Goal: Information Seeking & Learning: Learn about a topic

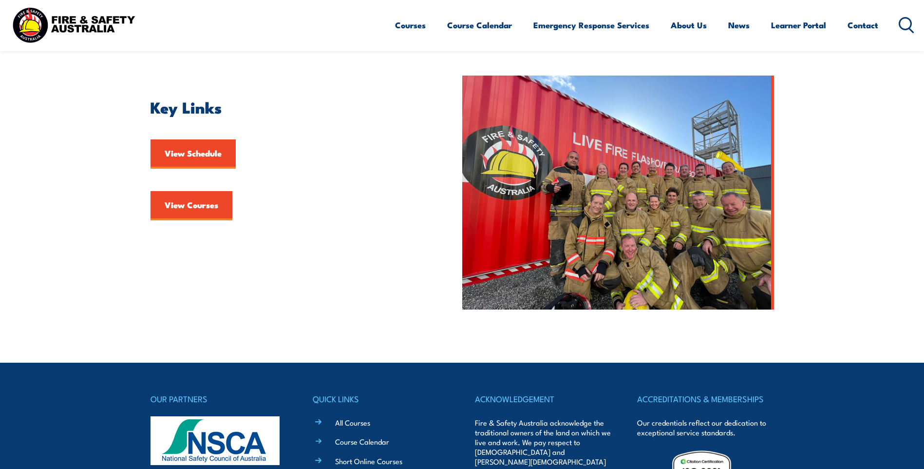
scroll to position [244, 0]
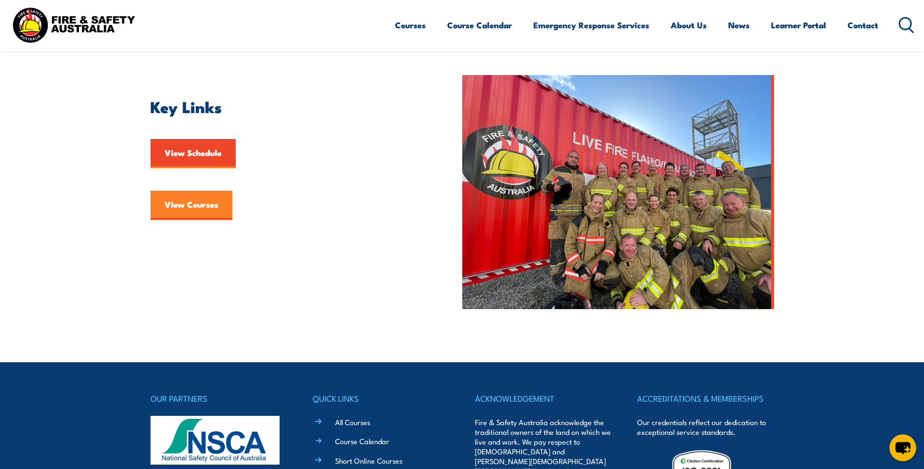
click at [195, 203] on link "View Courses" at bounding box center [192, 205] width 82 height 29
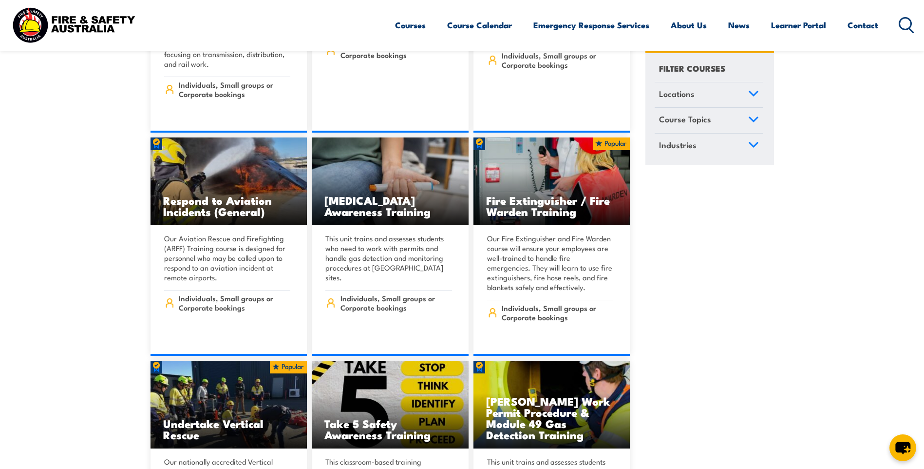
scroll to position [3557, 0]
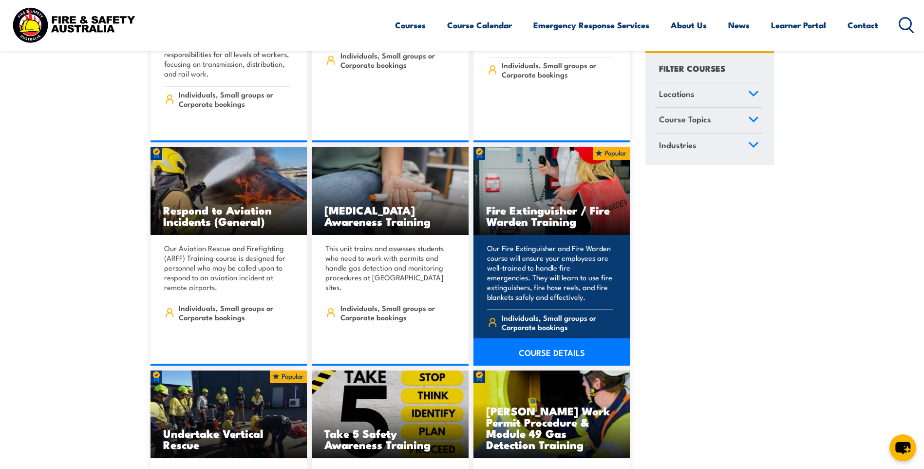
click at [530, 338] on link "COURSE DETAILS" at bounding box center [552, 351] width 157 height 27
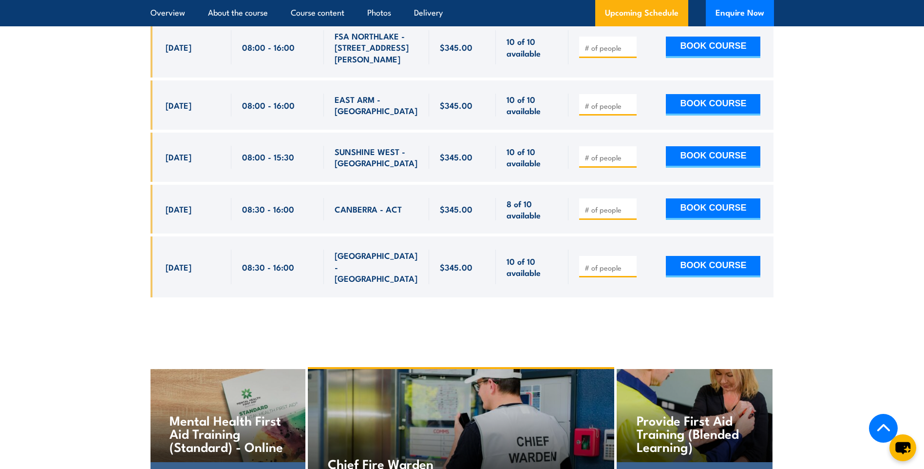
scroll to position [3898, 0]
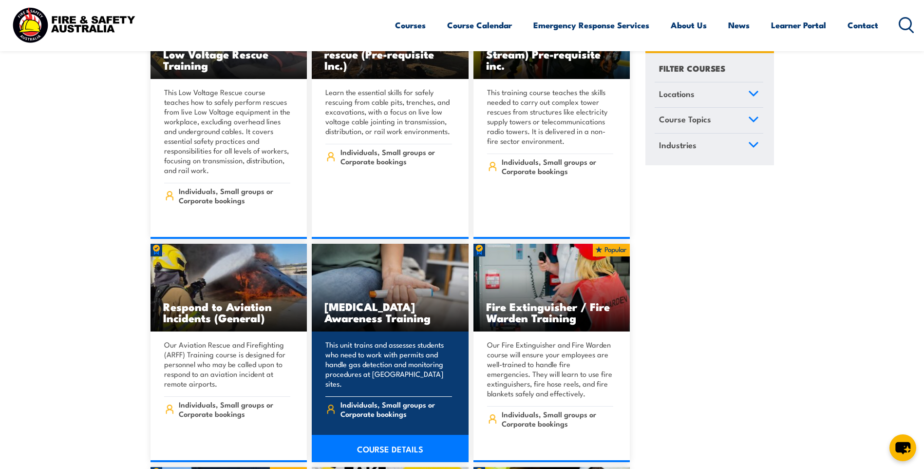
scroll to position [3460, 0]
